Goal: Find specific page/section: Find specific page/section

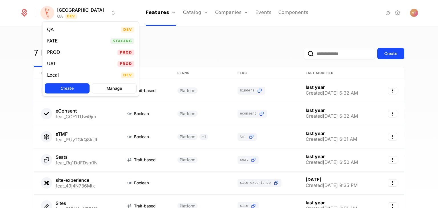
click at [87, 14] on html "[PERSON_NAME] QA Dev Features Features Flags Catalog Plans Add Ons Credits Conf…" at bounding box center [219, 104] width 438 height 208
click at [79, 41] on div "FATE Staging" at bounding box center [91, 40] width 96 height 11
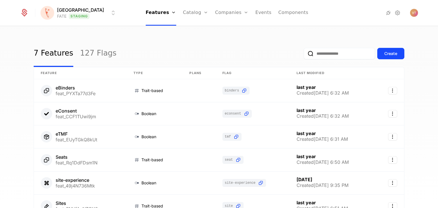
click at [329, 53] on input "email" at bounding box center [339, 53] width 71 height 11
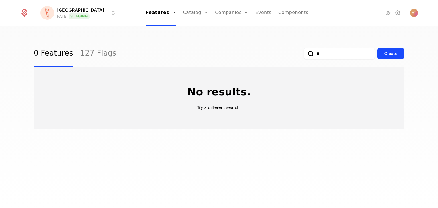
type input "*"
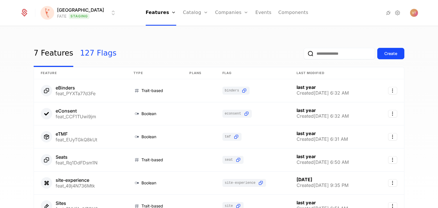
click at [80, 55] on link "127 Flags" at bounding box center [98, 53] width 37 height 27
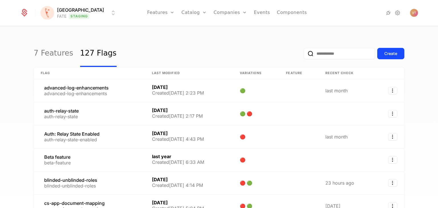
click at [331, 54] on input "email" at bounding box center [339, 53] width 71 height 11
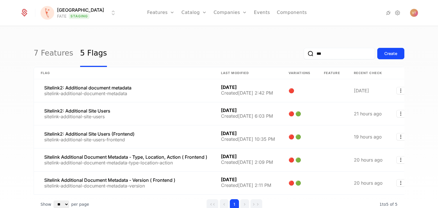
type input "***"
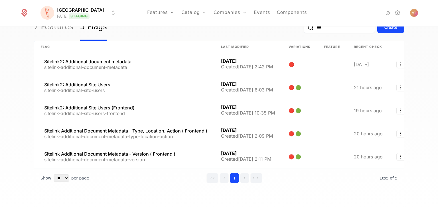
scroll to position [31, 0]
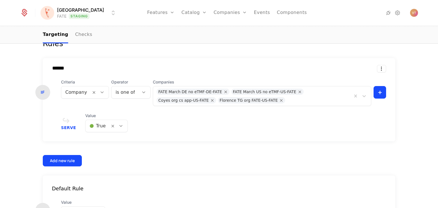
scroll to position [167, 0]
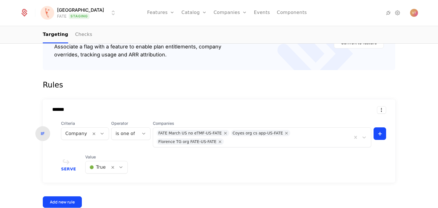
scroll to position [126, 0]
